Goal: Information Seeking & Learning: Learn about a topic

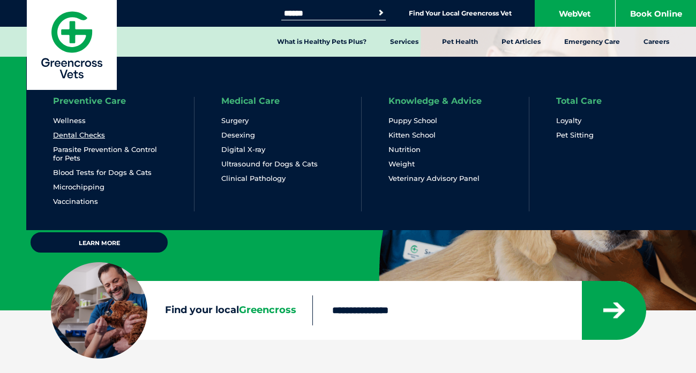
click at [85, 137] on link "Dental Checks" at bounding box center [79, 135] width 52 height 9
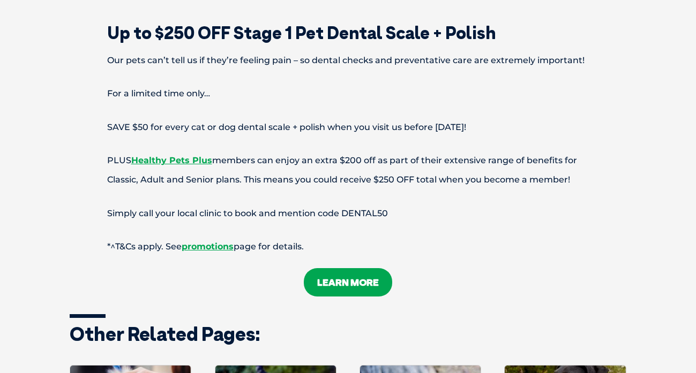
scroll to position [2529, 0]
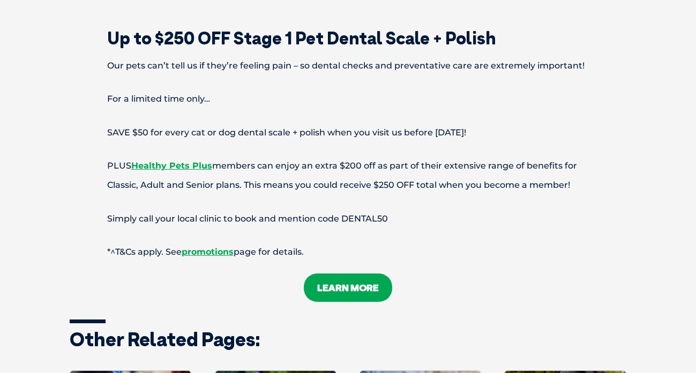
click at [350, 278] on link "LEARN MORE" at bounding box center [348, 288] width 88 height 28
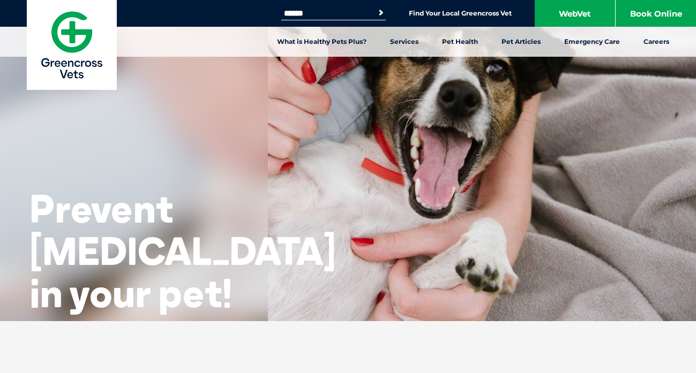
drag, startPoint x: 704, startPoint y: 0, endPoint x: 691, endPoint y: 33, distance: 35.6
click at [691, 33] on nav "What is Healthy Pets Plus? Services Preventive Care Wellness Dental Checks Para…" at bounding box center [348, 42] width 696 height 30
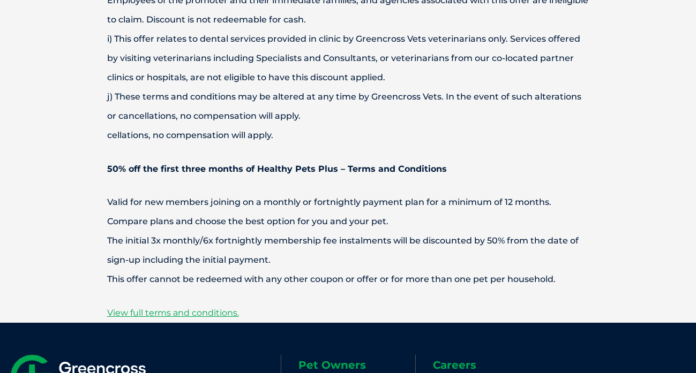
scroll to position [3712, 0]
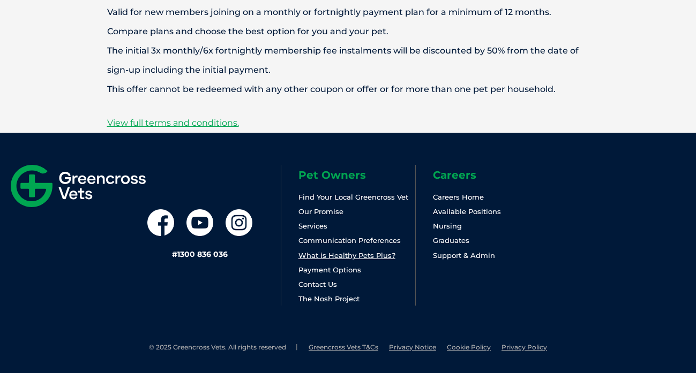
click at [362, 257] on link "What is Healthy Pets Plus?" at bounding box center [346, 255] width 97 height 9
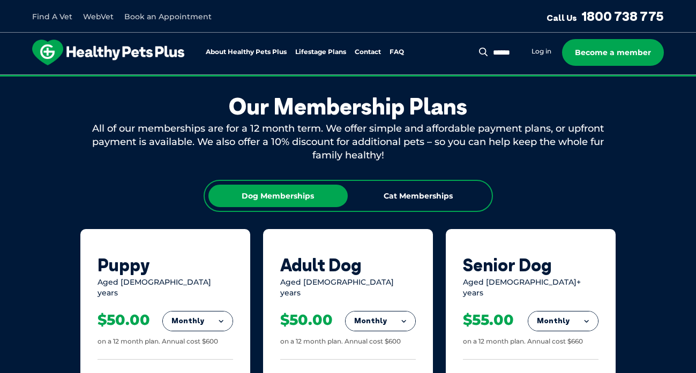
scroll to position [616, 0]
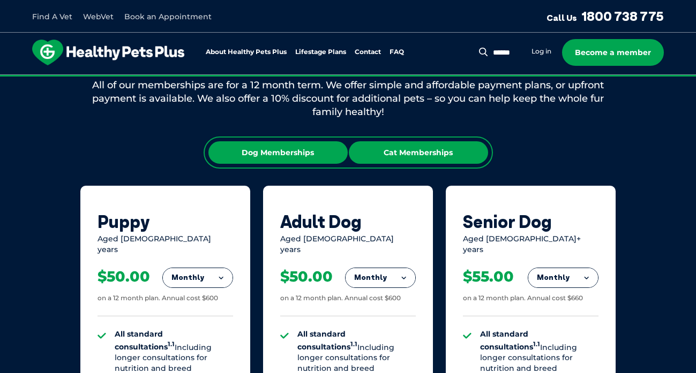
click at [409, 163] on div "Cat Memberships" at bounding box center [418, 152] width 139 height 22
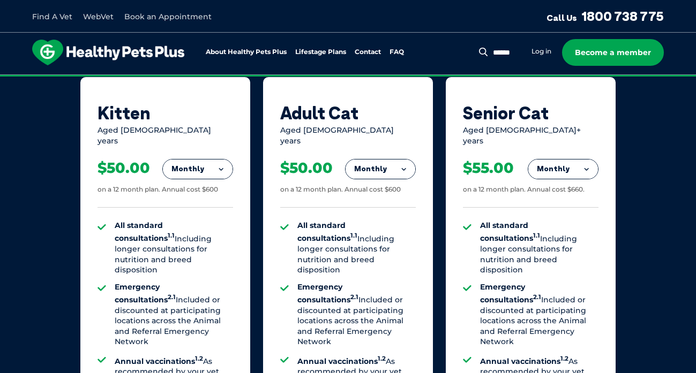
scroll to position [720, 0]
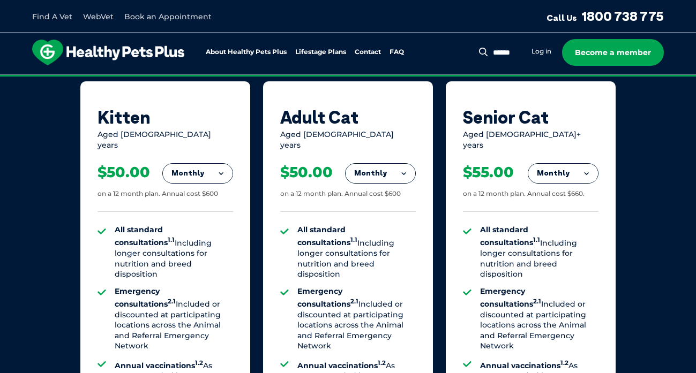
click at [587, 167] on button "Monthly" at bounding box center [563, 173] width 70 height 19
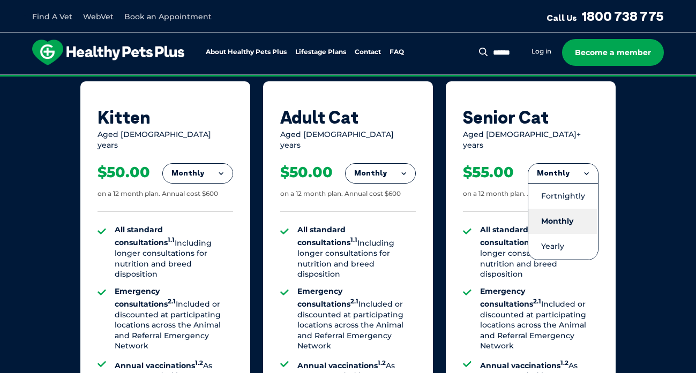
click at [571, 209] on li "Monthly" at bounding box center [563, 221] width 70 height 25
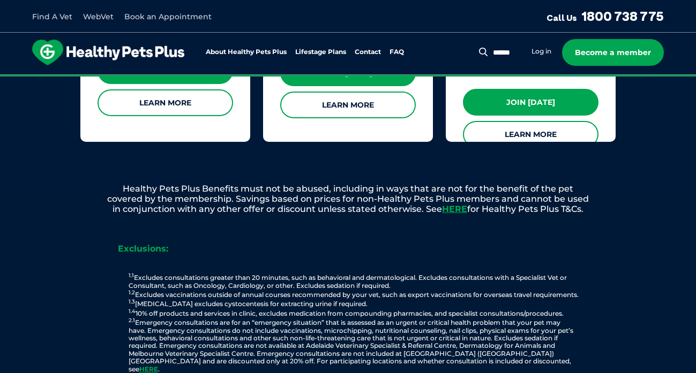
scroll to position [1191, 0]
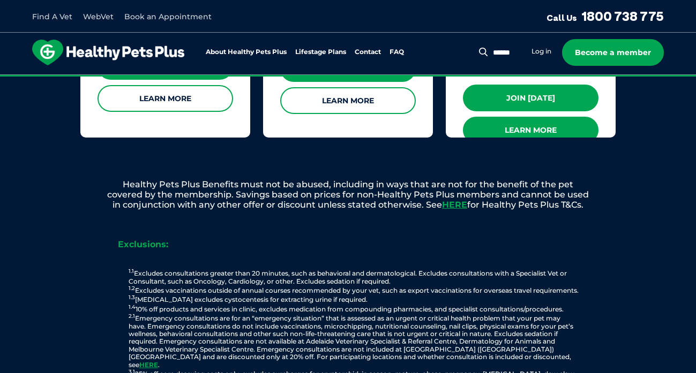
click at [548, 117] on link "Learn More" at bounding box center [530, 130] width 135 height 27
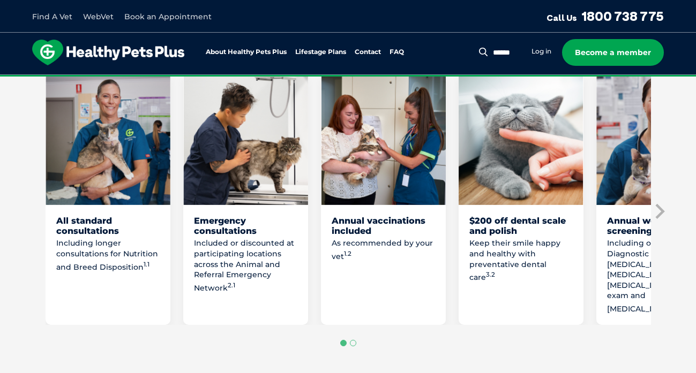
scroll to position [637, 0]
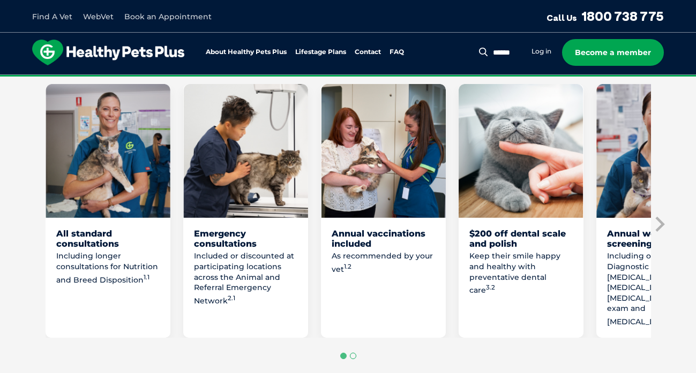
click at [353, 357] on button "Go to page 2" at bounding box center [353, 356] width 6 height 6
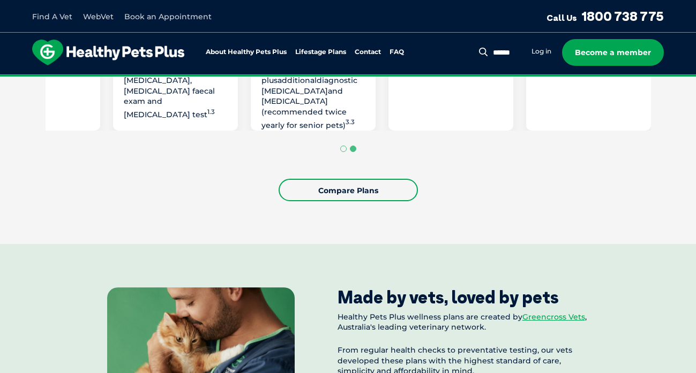
scroll to position [838, 0]
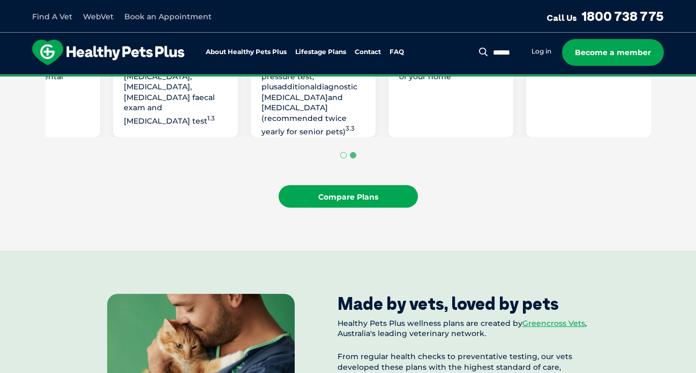
click at [354, 204] on link "Compare Plans" at bounding box center [347, 196] width 139 height 22
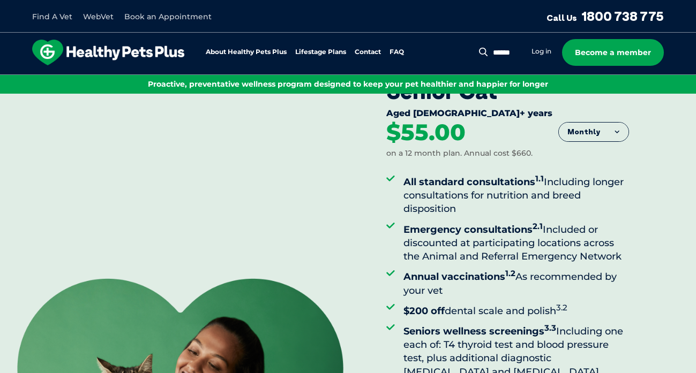
scroll to position [0, 0]
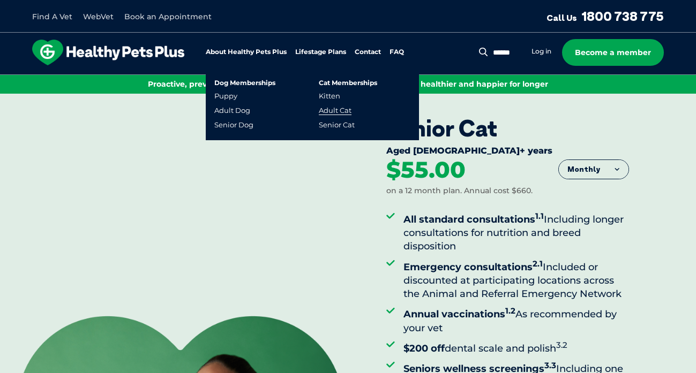
click at [347, 109] on link "Adult Cat" at bounding box center [335, 110] width 33 height 9
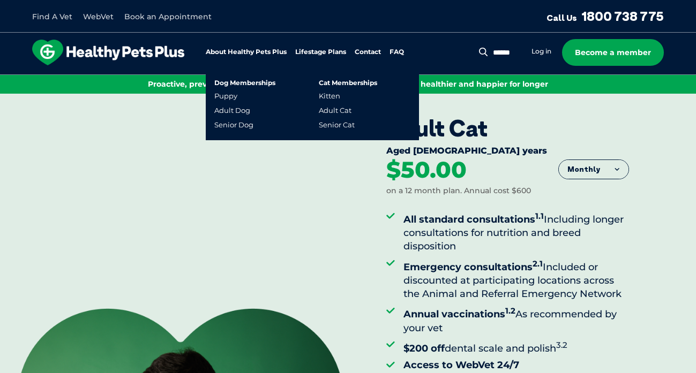
click at [349, 120] on li "Adult Cat" at bounding box center [335, 113] width 33 height 14
click at [347, 125] on link "Senior Cat" at bounding box center [337, 124] width 36 height 9
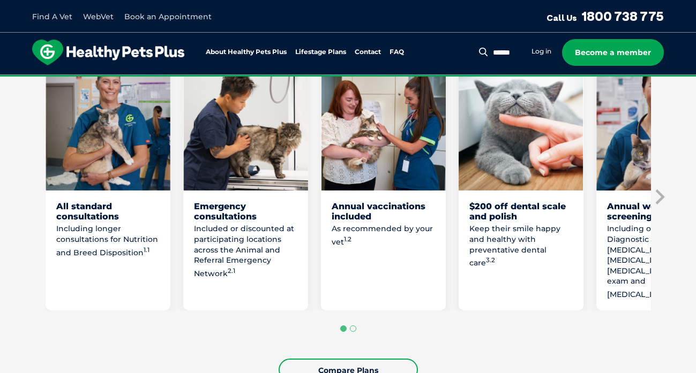
scroll to position [683, 0]
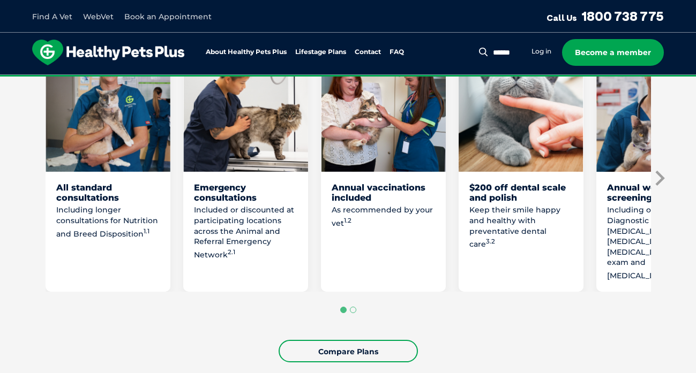
click at [659, 179] on icon "Next slide" at bounding box center [659, 178] width 16 height 16
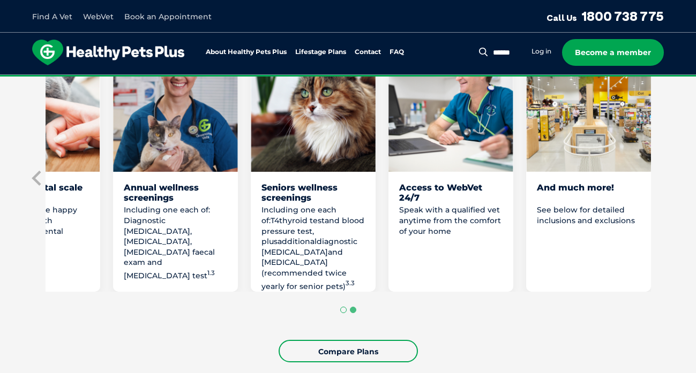
click at [343, 310] on button "Go to page 1" at bounding box center [343, 310] width 6 height 6
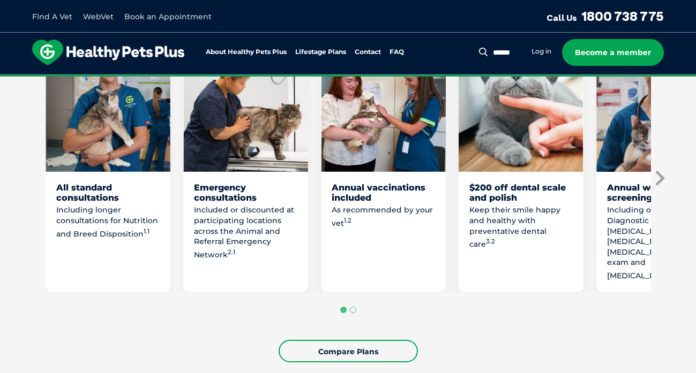
click at [663, 178] on icon "Next slide" at bounding box center [659, 178] width 9 height 15
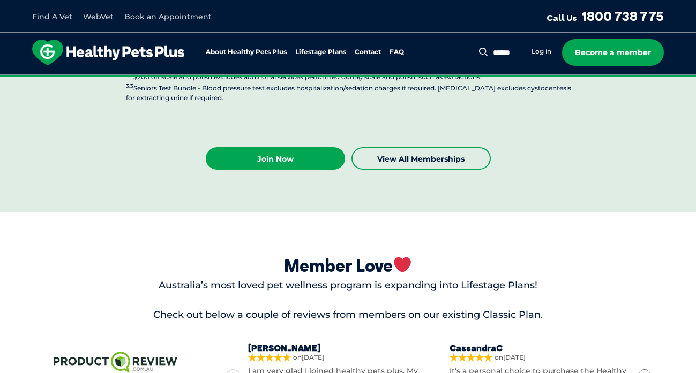
scroll to position [2892, 0]
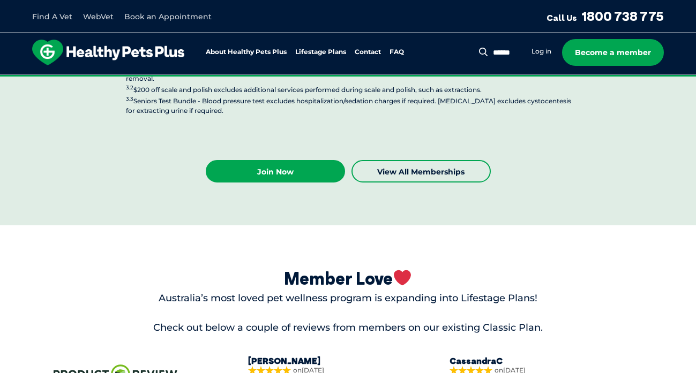
drag, startPoint x: 45, startPoint y: 16, endPoint x: 305, endPoint y: 151, distance: 293.1
click at [51, 16] on link "Find A Vet" at bounding box center [52, 17] width 40 height 10
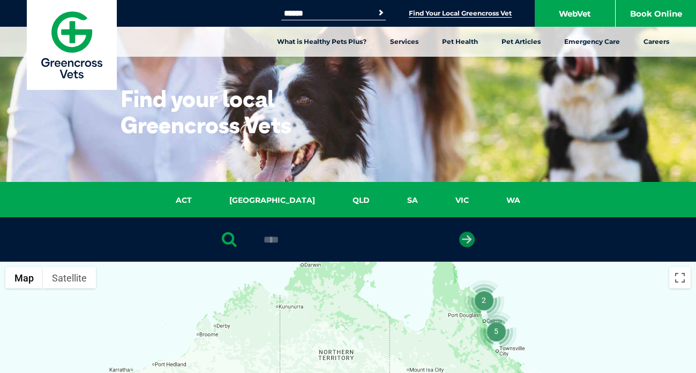
type input "****"
click at [469, 239] on icon "submit" at bounding box center [467, 240] width 16 height 16
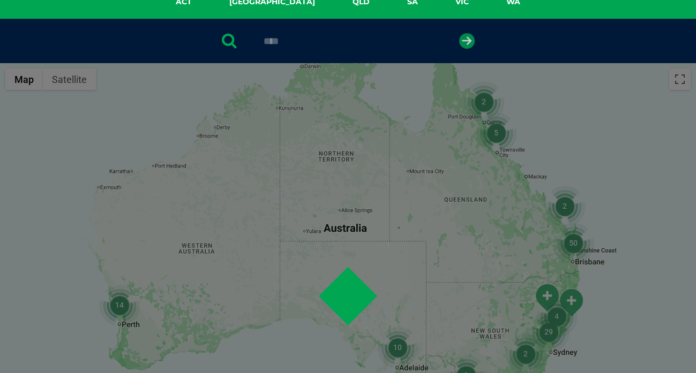
scroll to position [208, 0]
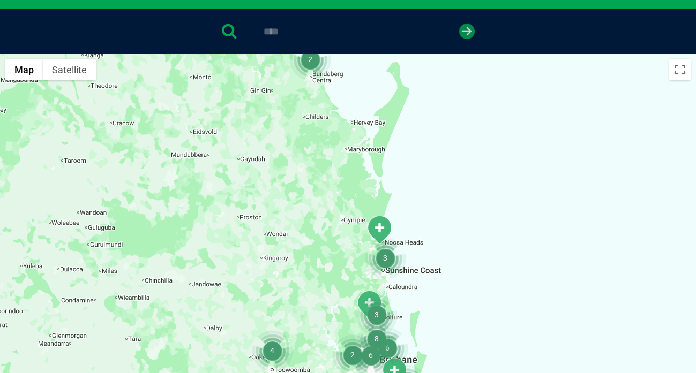
click at [462, 37] on icon "submit" at bounding box center [467, 32] width 16 height 16
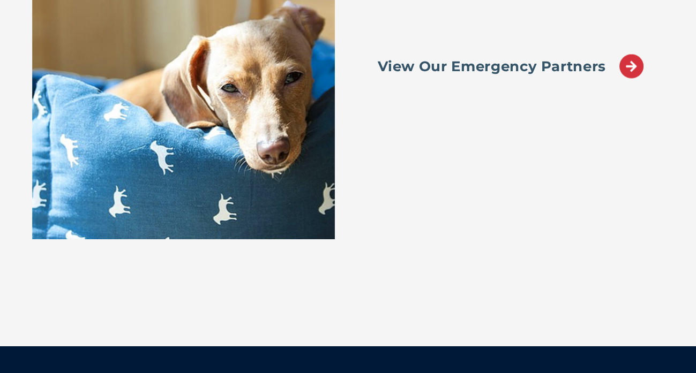
scroll to position [7616, 0]
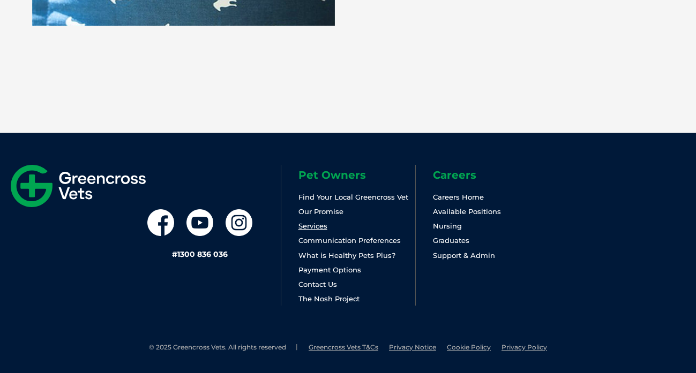
click at [318, 224] on link "Services" at bounding box center [312, 226] width 29 height 9
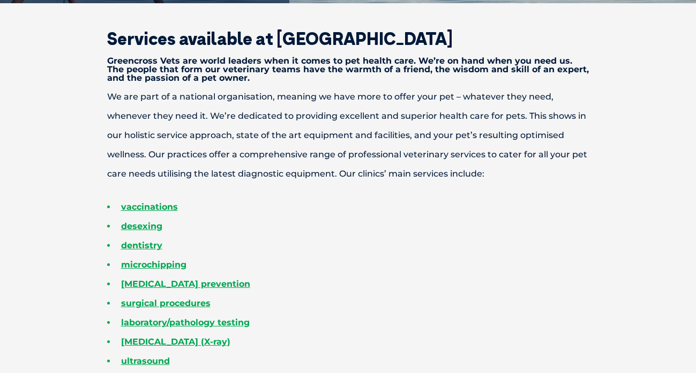
scroll to position [364, 0]
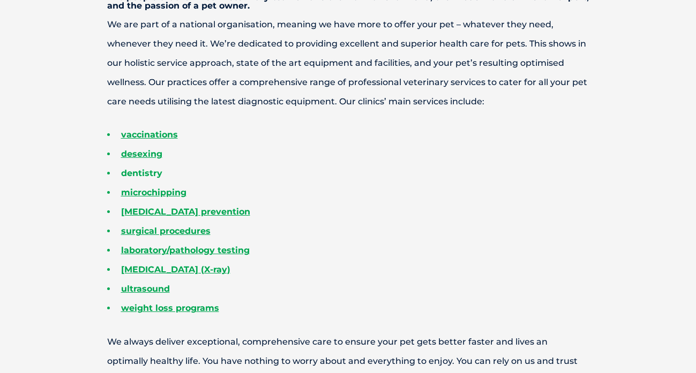
click at [138, 172] on link "dentistry" at bounding box center [141, 173] width 41 height 10
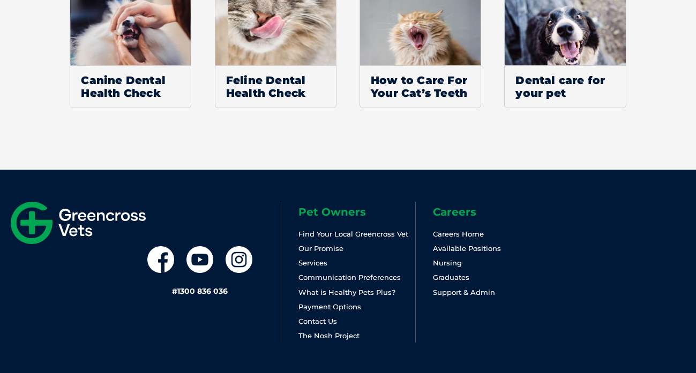
scroll to position [2526, 0]
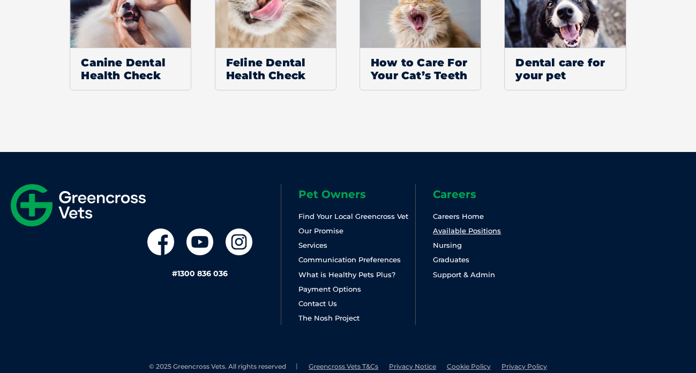
click at [456, 227] on link "Available Positions" at bounding box center [467, 231] width 68 height 9
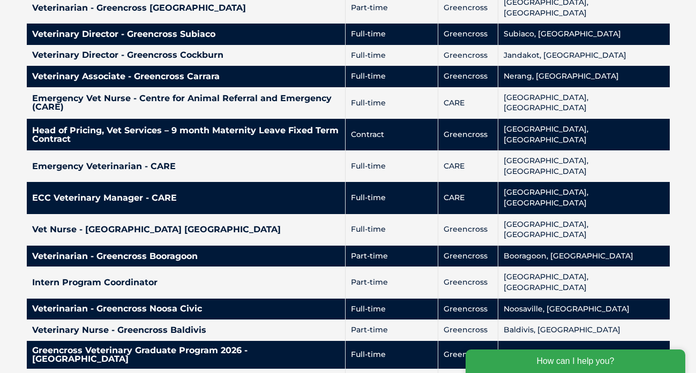
scroll to position [2596, 0]
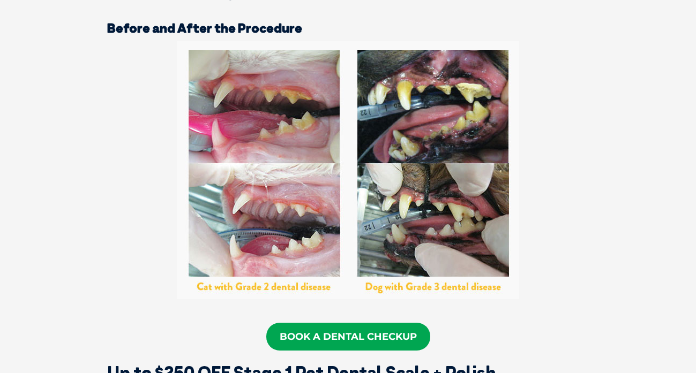
scroll to position [1673, 0]
